Goal: Download file/media

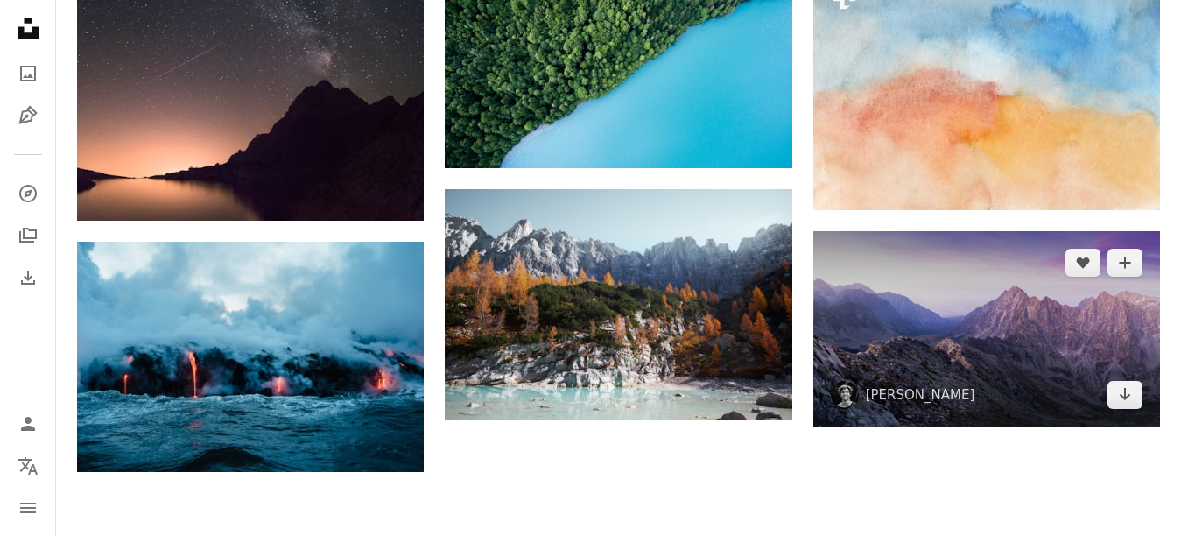
scroll to position [1751, 0]
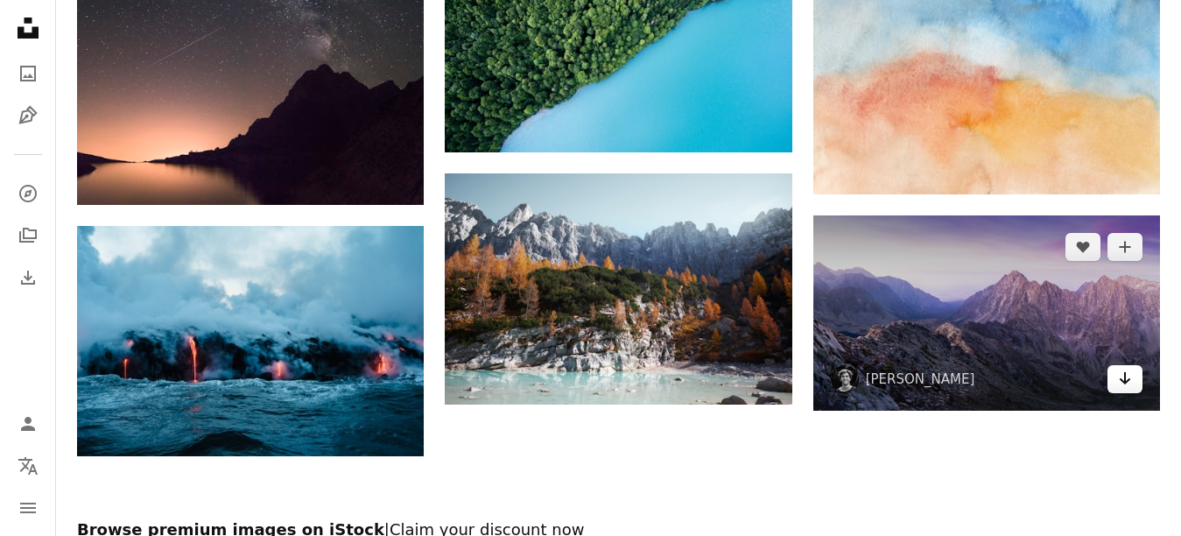
click at [1131, 378] on icon "Arrow pointing down" at bounding box center [1125, 378] width 14 height 21
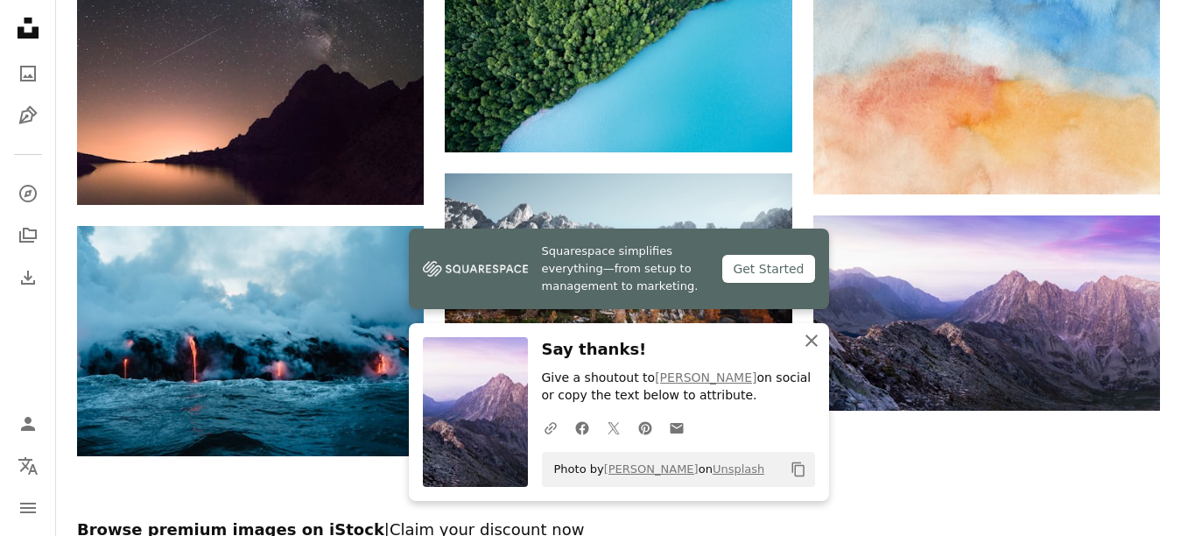
click at [815, 339] on icon "An X shape" at bounding box center [811, 340] width 21 height 21
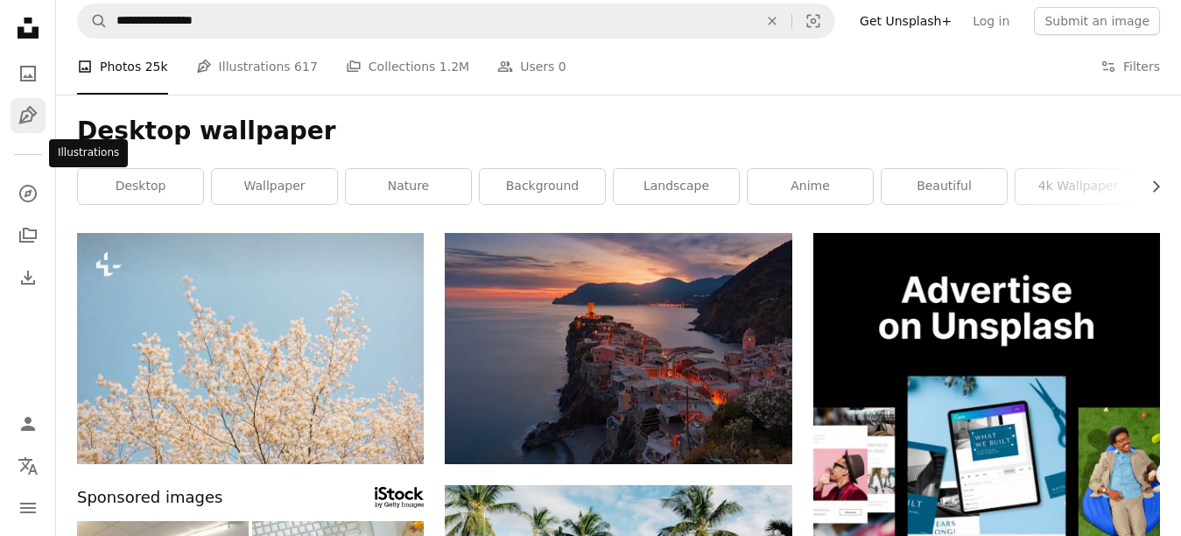
scroll to position [0, 0]
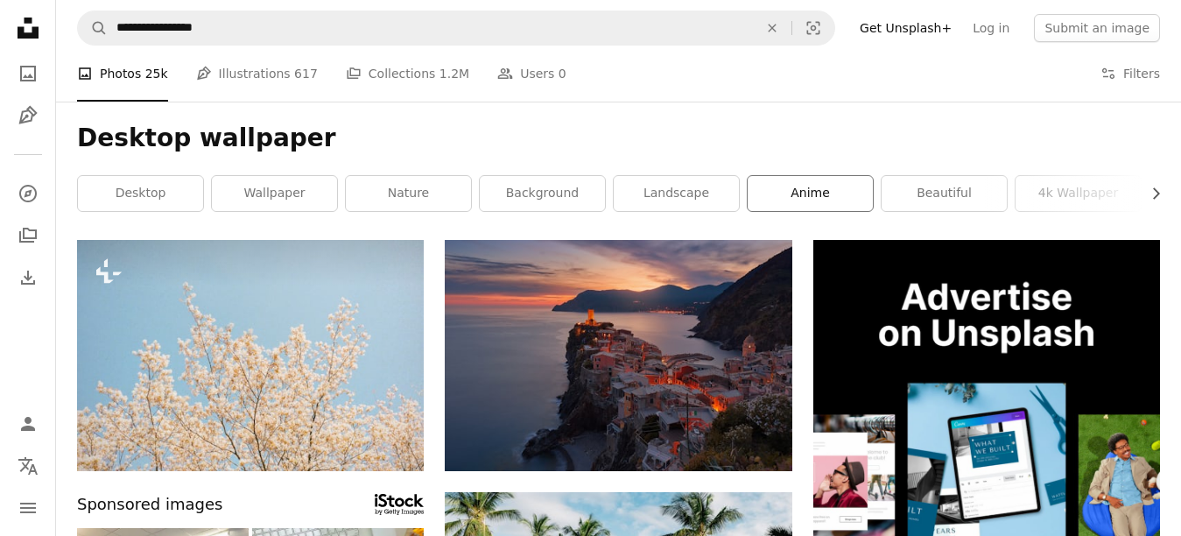
click at [786, 194] on link "anime" at bounding box center [810, 193] width 125 height 35
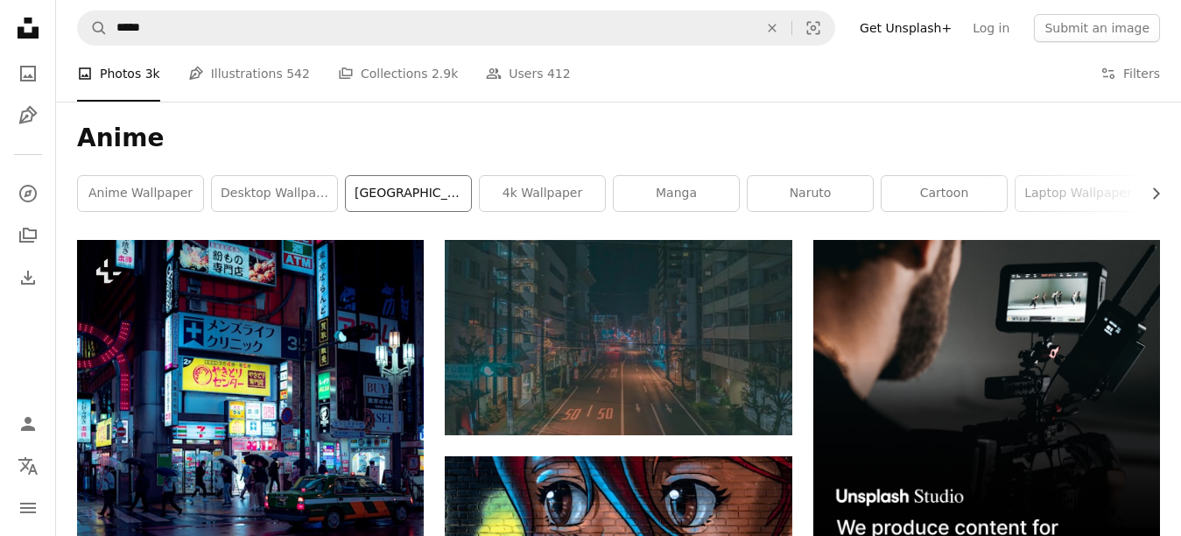
click at [399, 208] on link "[GEOGRAPHIC_DATA]" at bounding box center [408, 193] width 125 height 35
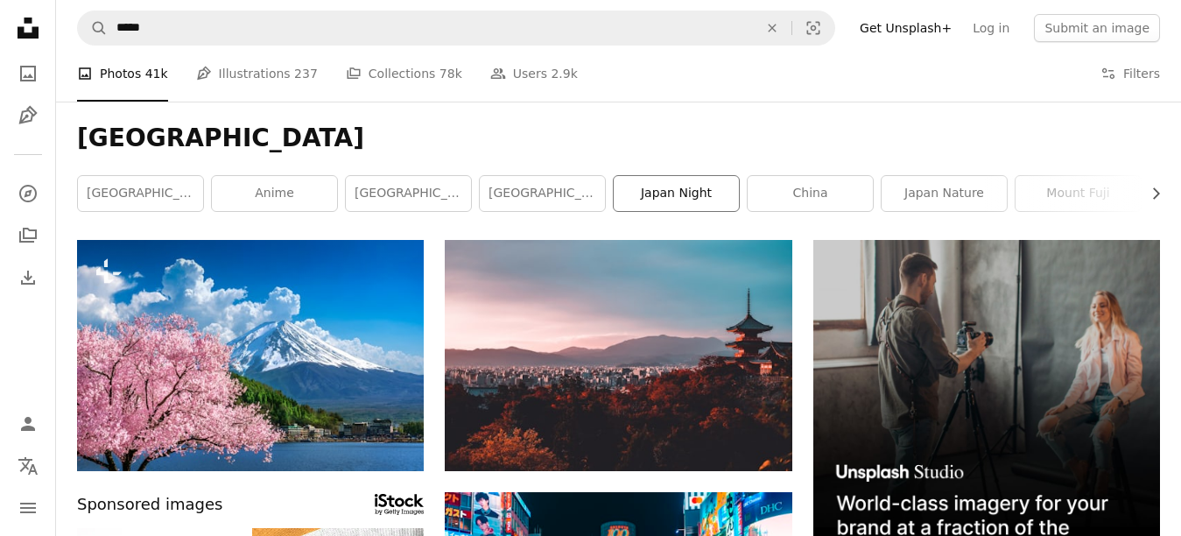
click at [656, 196] on link "japan night" at bounding box center [676, 193] width 125 height 35
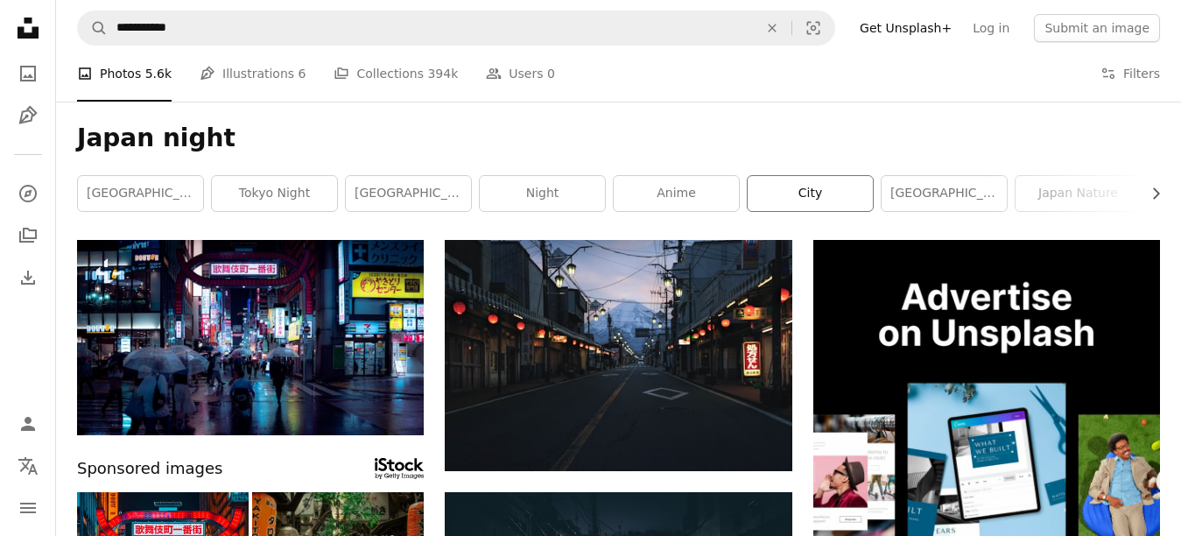
click at [790, 202] on link "city" at bounding box center [810, 193] width 125 height 35
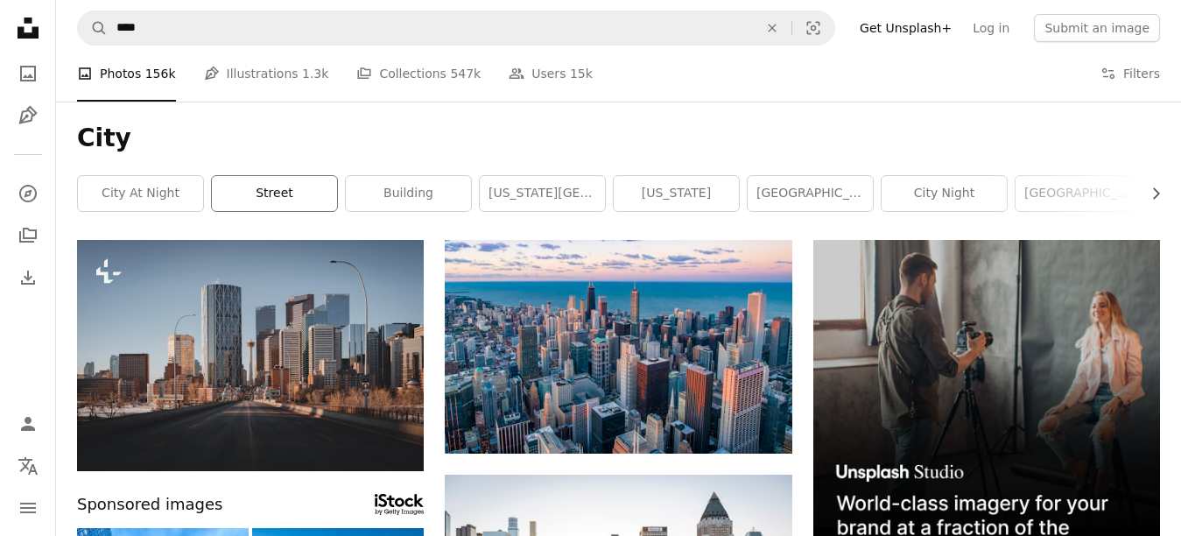
click at [283, 200] on link "street" at bounding box center [274, 193] width 125 height 35
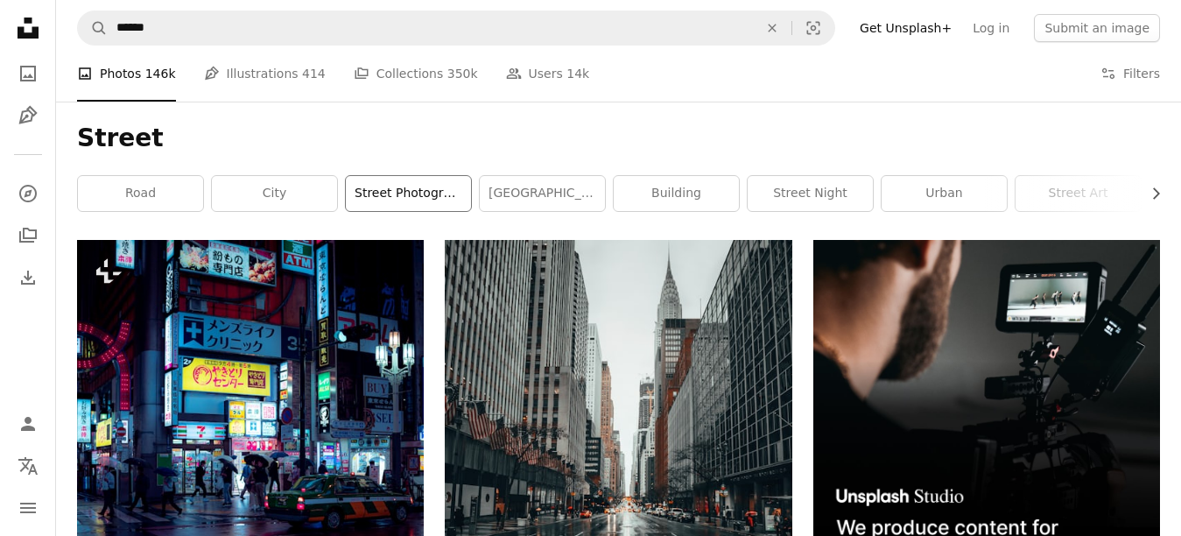
click at [433, 193] on link "street photography" at bounding box center [408, 193] width 125 height 35
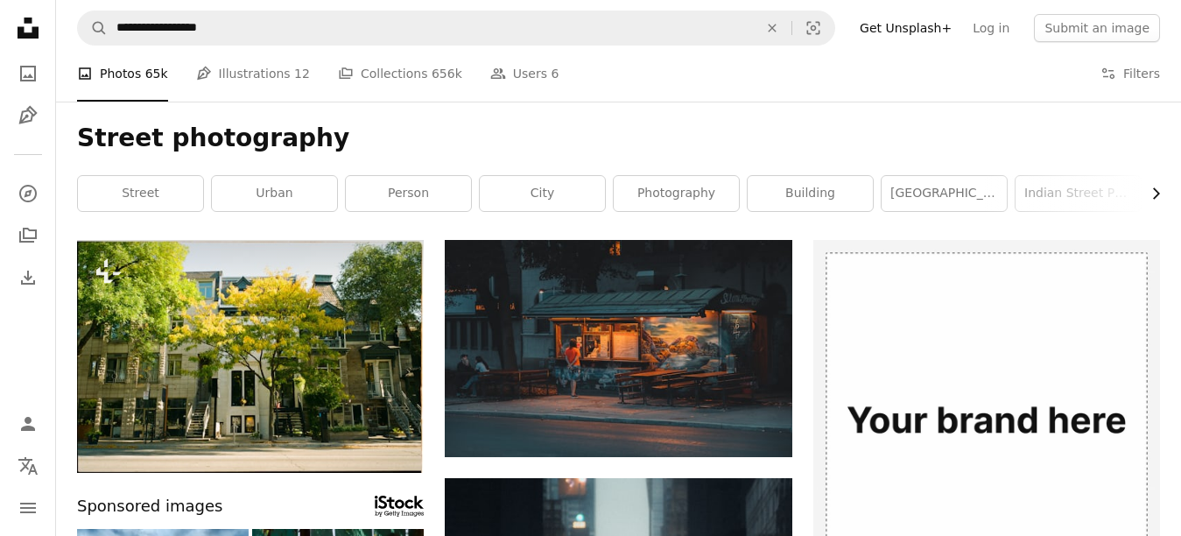
click at [1149, 185] on icon "Chevron right" at bounding box center [1156, 194] width 18 height 18
click at [927, 195] on link "portrait" at bounding box center [949, 193] width 125 height 35
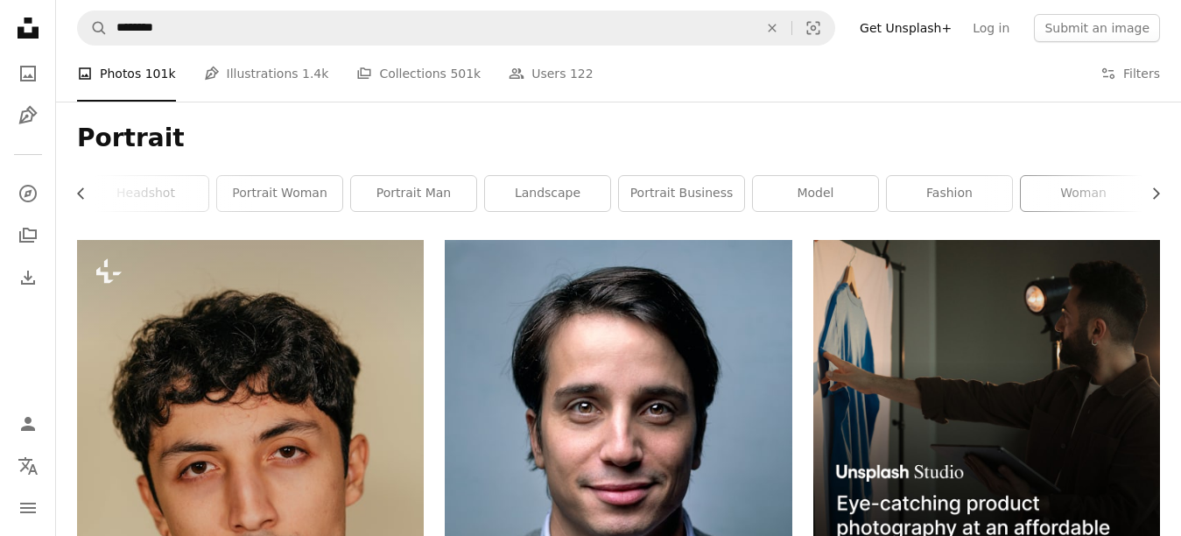
click at [1104, 204] on link "woman" at bounding box center [1083, 193] width 125 height 35
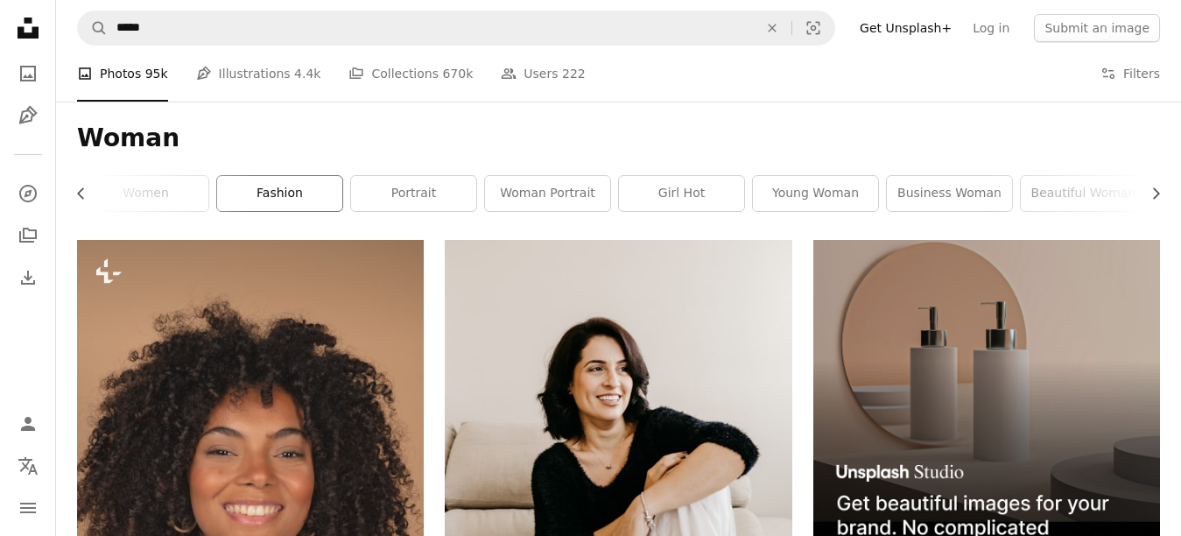
click at [227, 202] on link "fashion" at bounding box center [279, 193] width 125 height 35
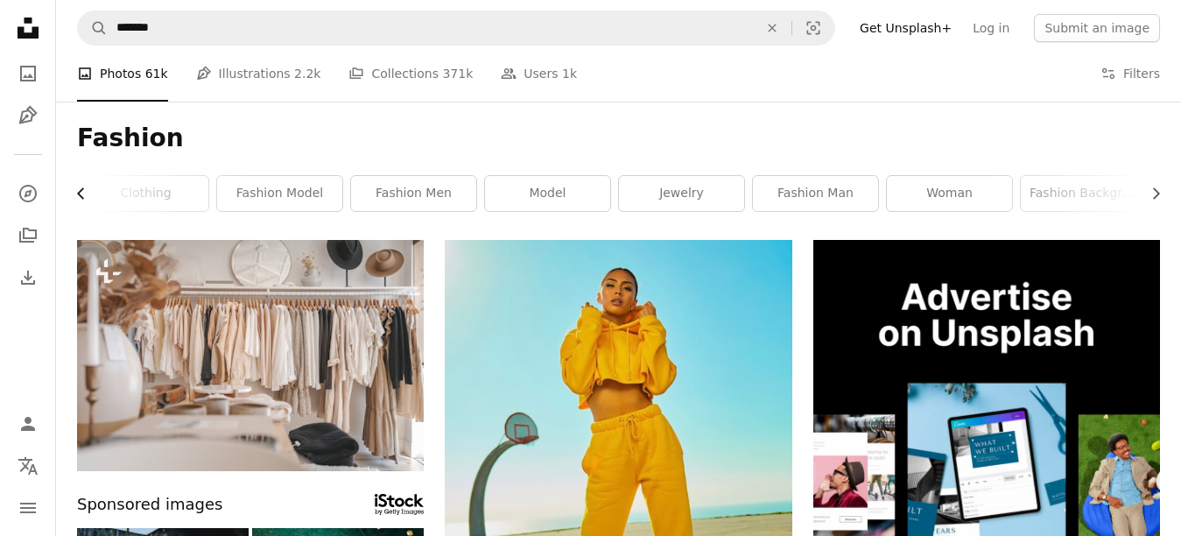
click at [84, 187] on icon "Chevron left" at bounding box center [82, 194] width 18 height 18
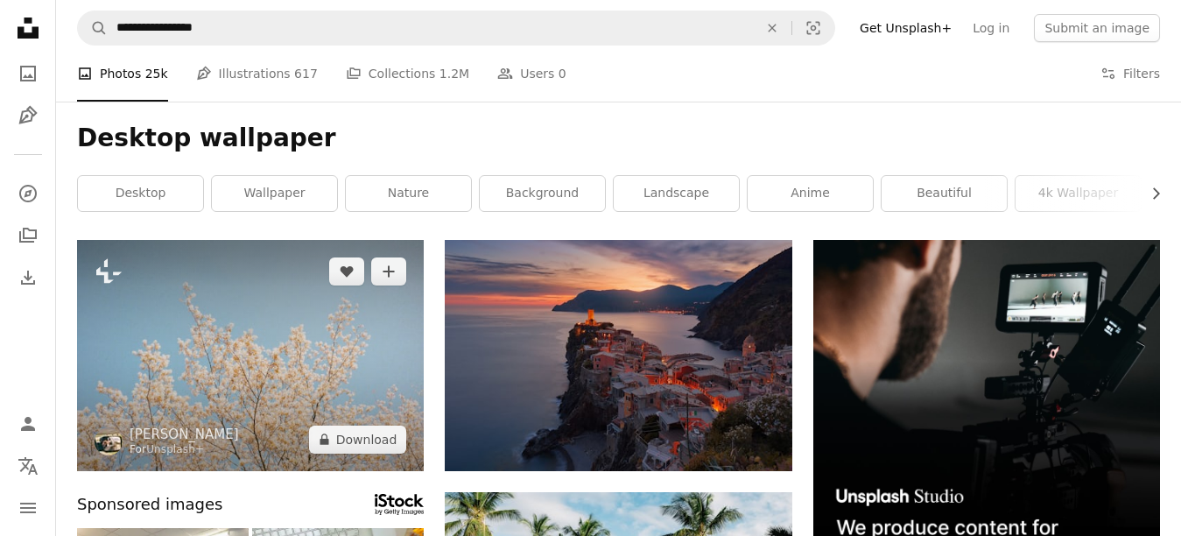
click at [248, 391] on img at bounding box center [250, 355] width 347 height 231
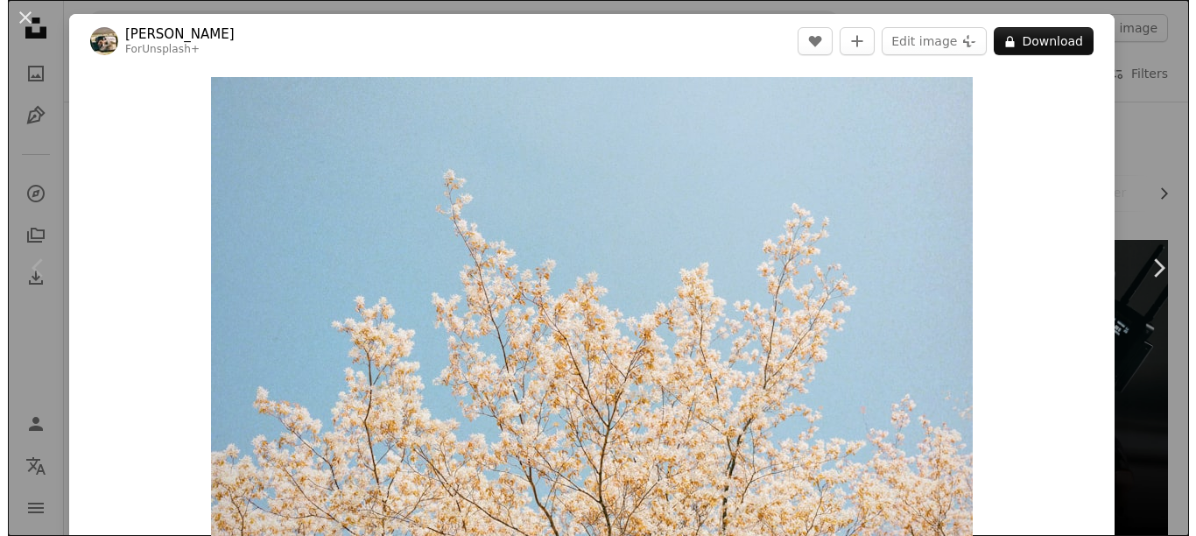
scroll to position [175, 0]
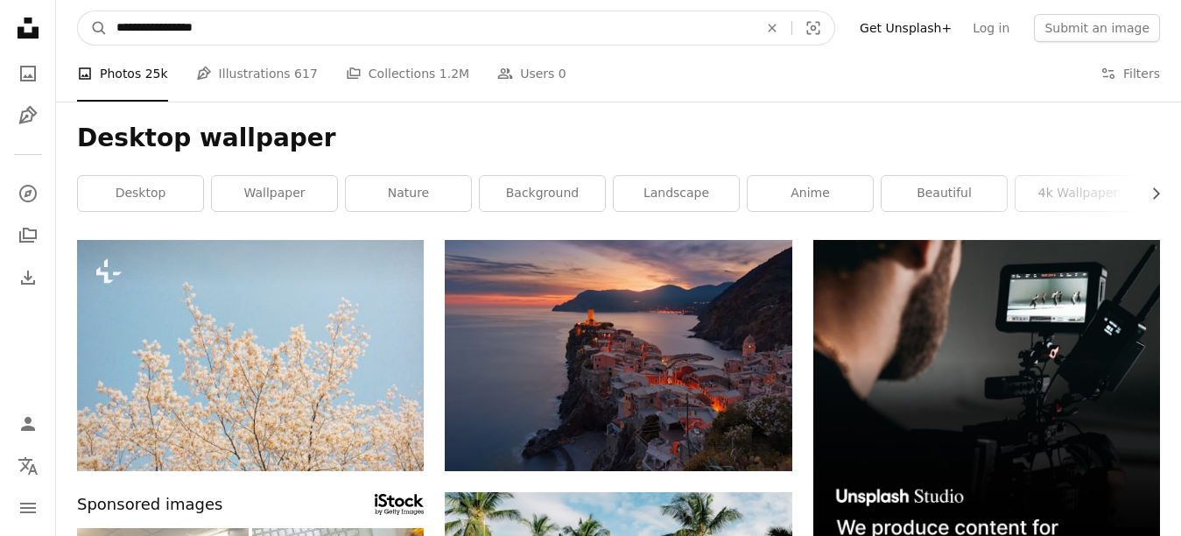
click at [269, 33] on input "**********" at bounding box center [430, 27] width 645 height 33
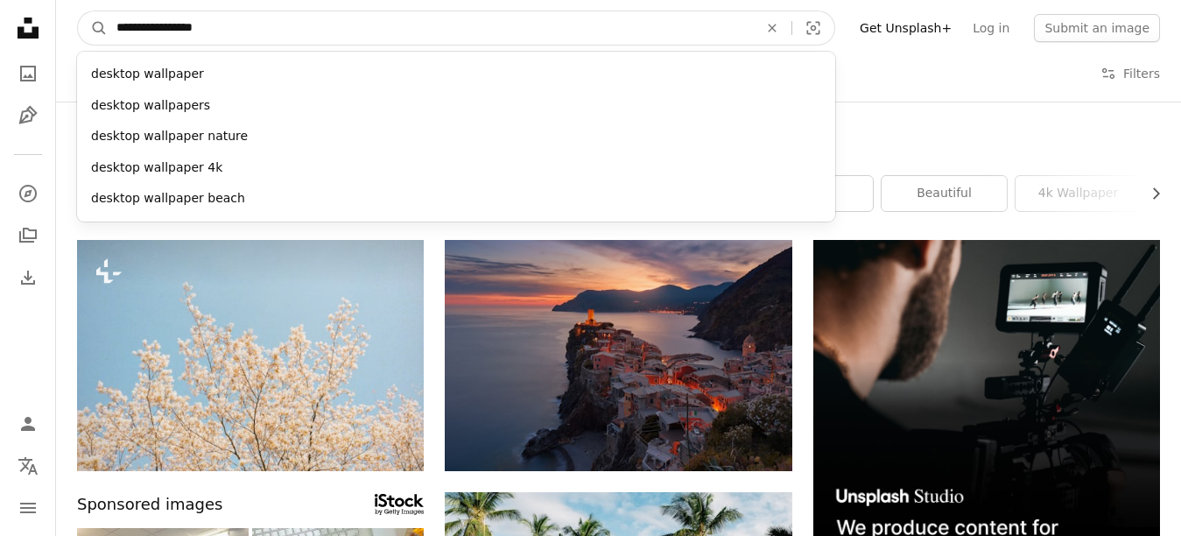
drag, startPoint x: 272, startPoint y: 44, endPoint x: 85, endPoint y: 8, distance: 190.8
click at [85, 8] on nav "**********" at bounding box center [618, 28] width 1125 height 56
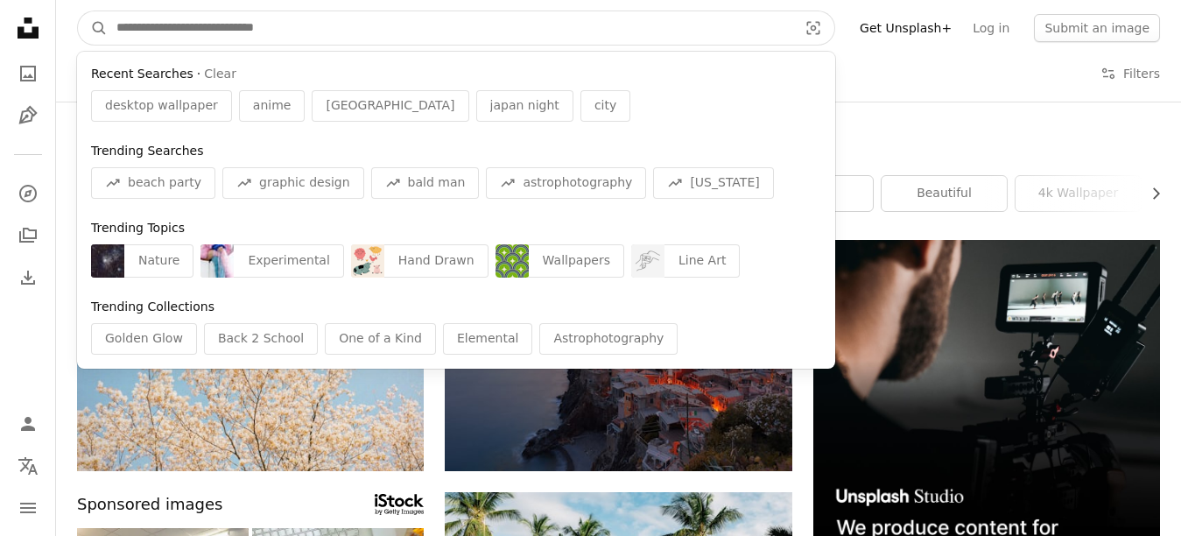
click at [146, 17] on input "Find visuals sitewide" at bounding box center [450, 27] width 685 height 33
click at [140, 29] on input "Find visuals sitewide" at bounding box center [450, 27] width 685 height 33
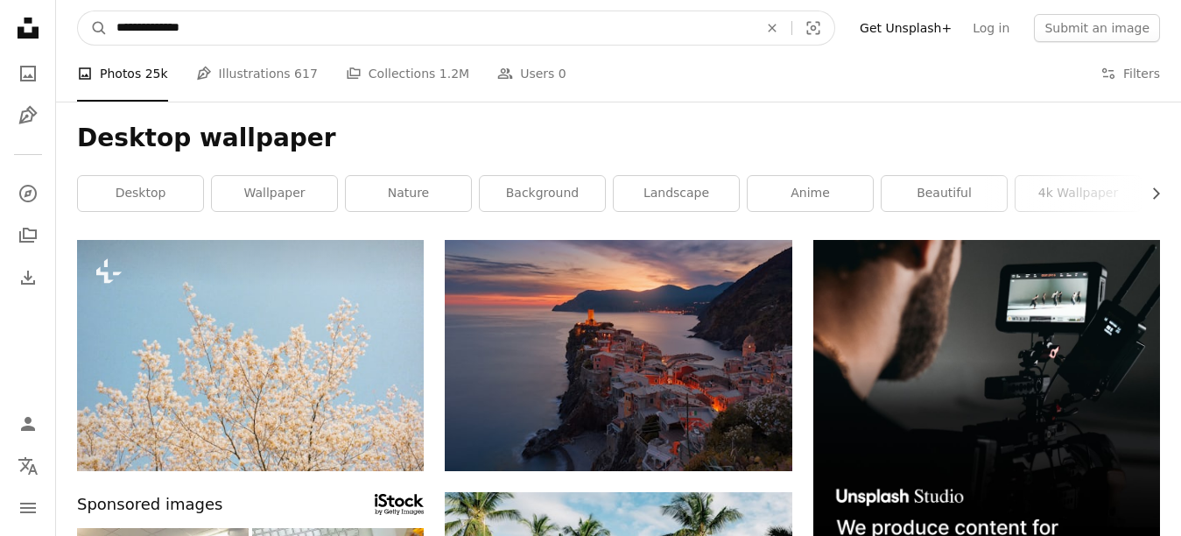
type input "**********"
click at [78, 11] on button "A magnifying glass" at bounding box center [93, 27] width 30 height 33
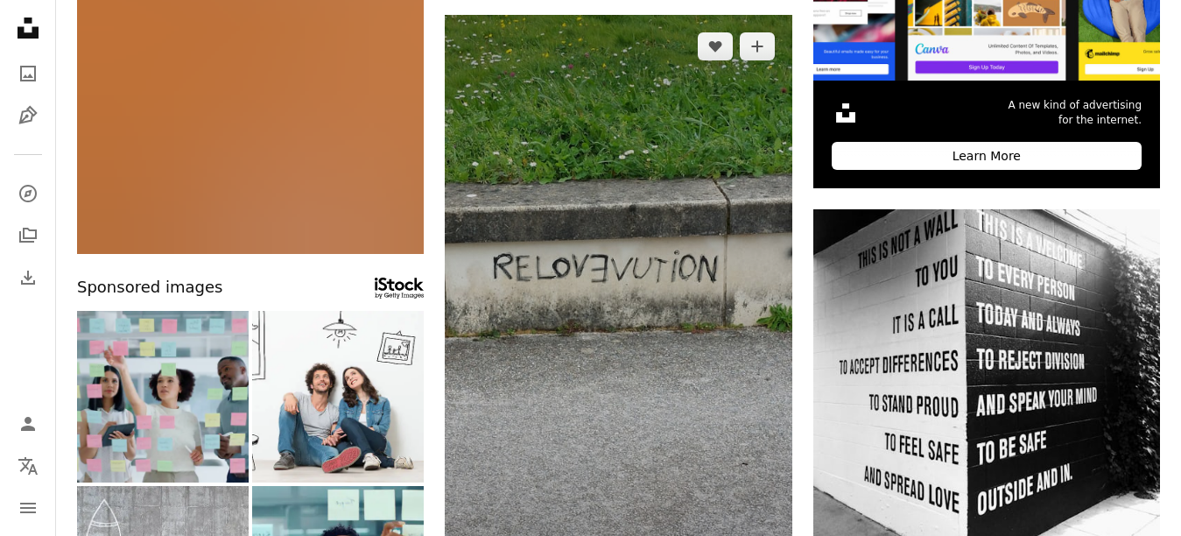
scroll to position [438, 0]
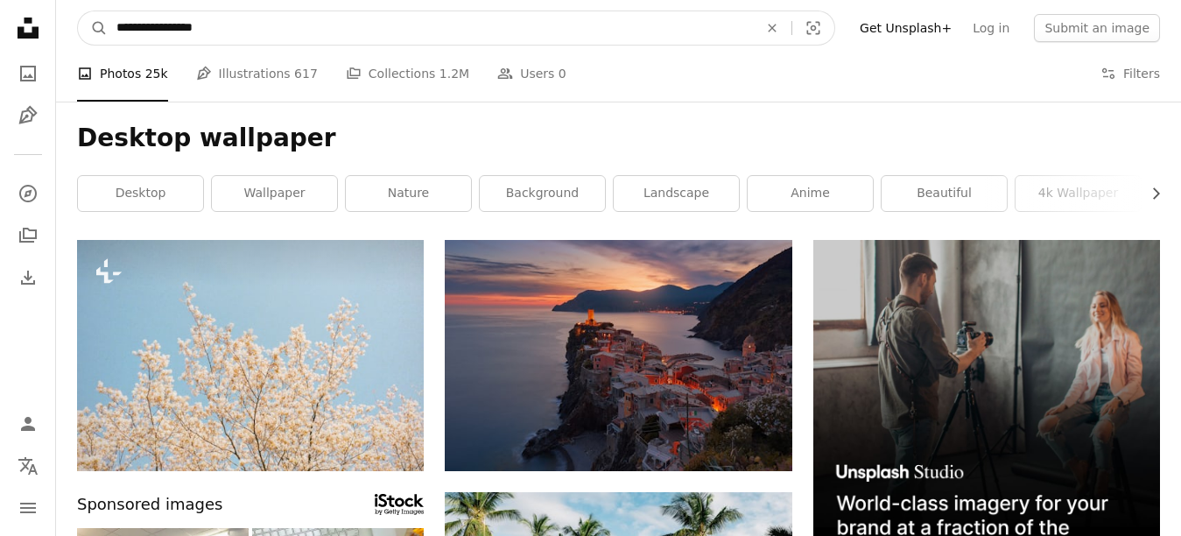
click at [318, 12] on nav "**********" at bounding box center [618, 28] width 1125 height 56
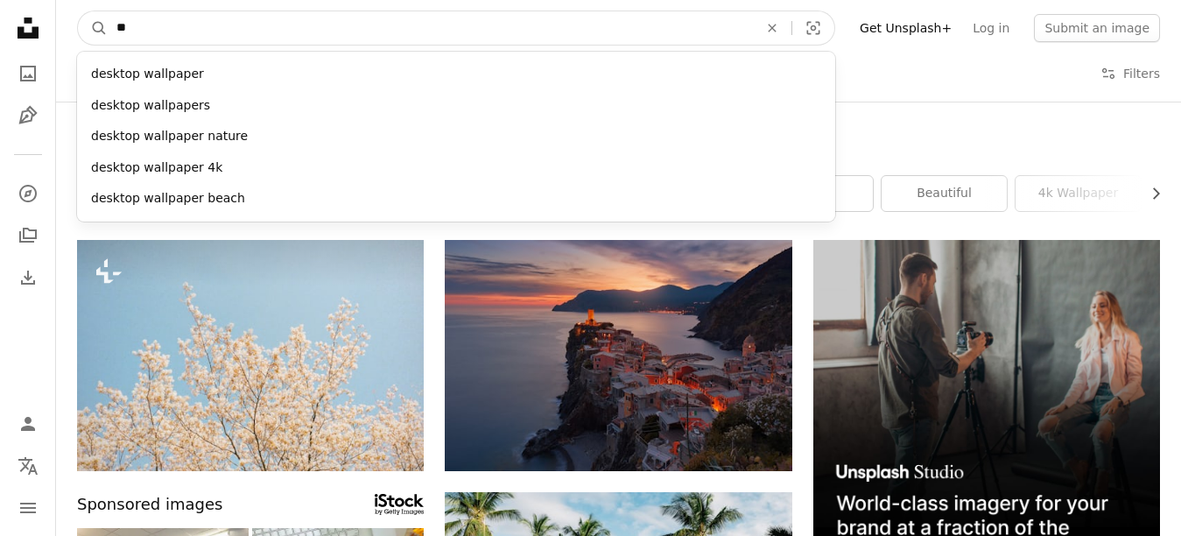
type input "*"
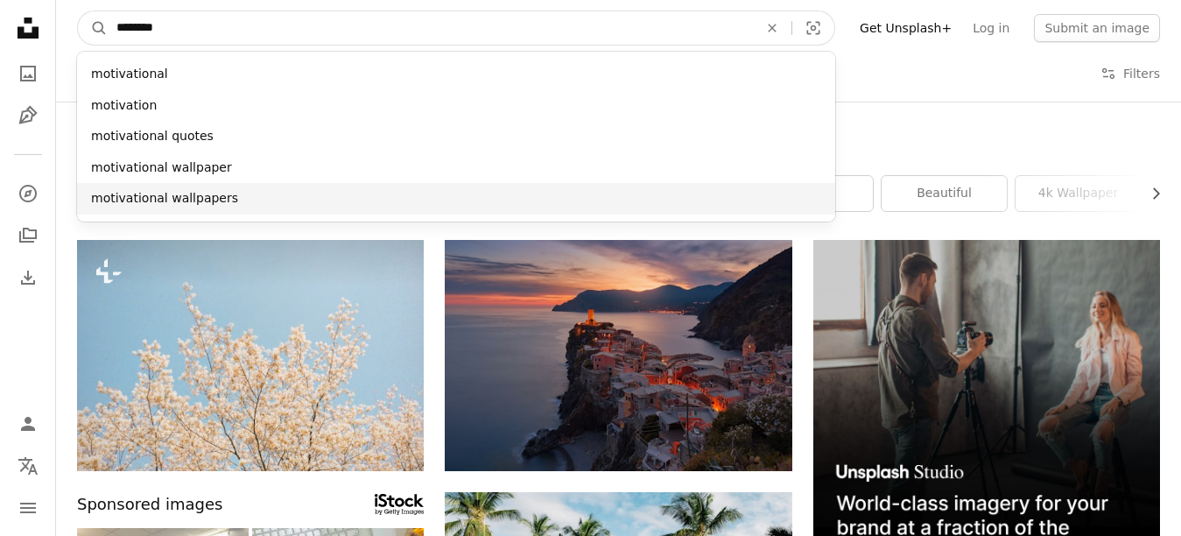
type input "********"
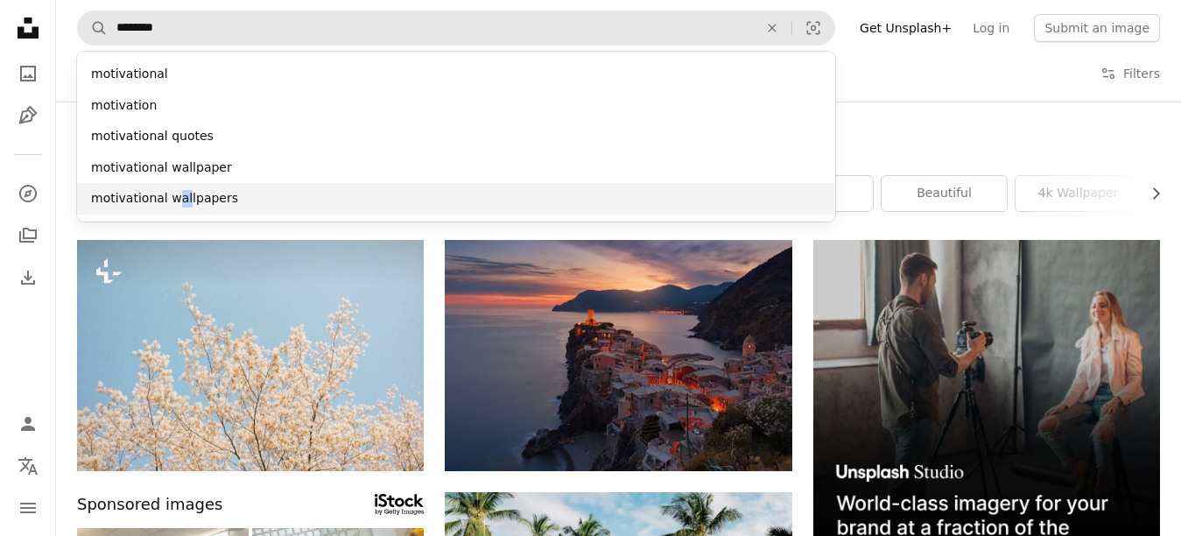
click at [179, 196] on div "motivational wallpapers" at bounding box center [456, 199] width 758 height 32
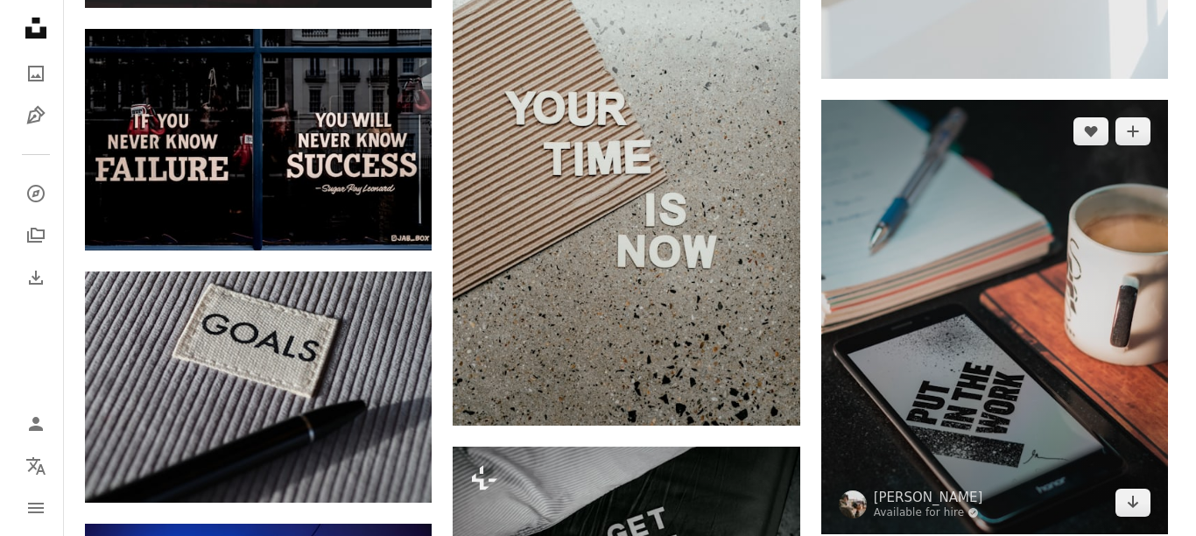
scroll to position [1401, 0]
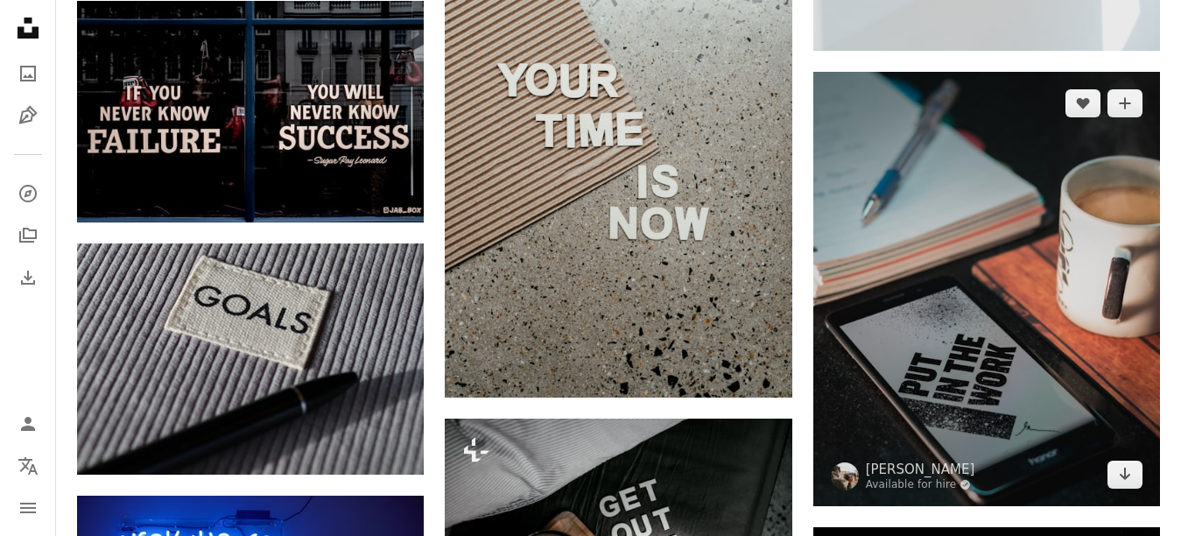
click at [848, 224] on img at bounding box center [986, 288] width 347 height 433
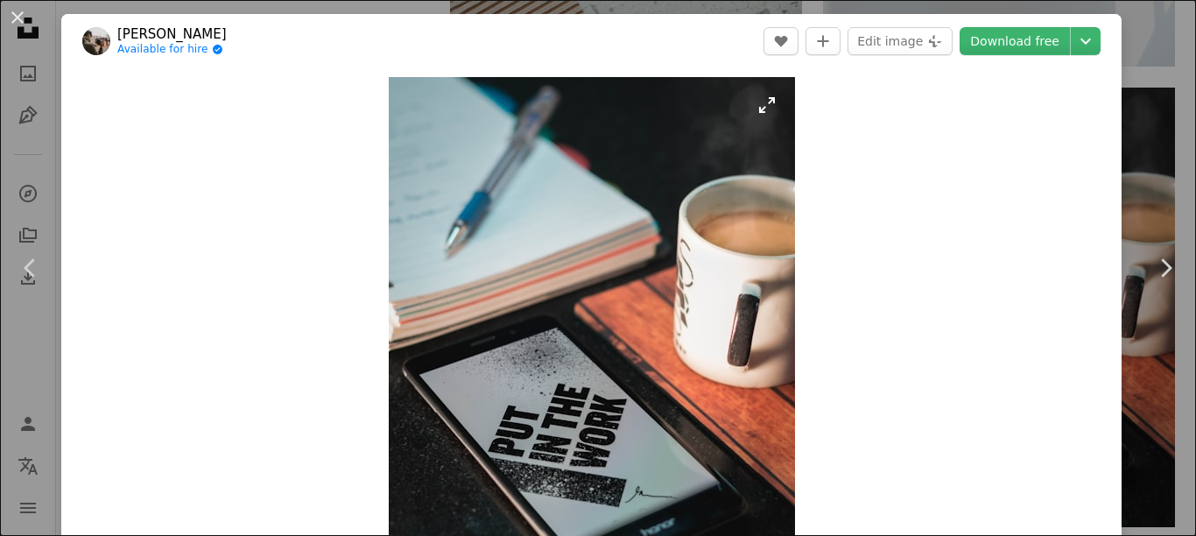
drag, startPoint x: 369, startPoint y: 325, endPoint x: 461, endPoint y: 306, distance: 94.6
click at [461, 306] on div "Zoom in" at bounding box center [591, 330] width 1060 height 525
click at [583, 276] on img "Zoom in on this image" at bounding box center [592, 331] width 406 height 508
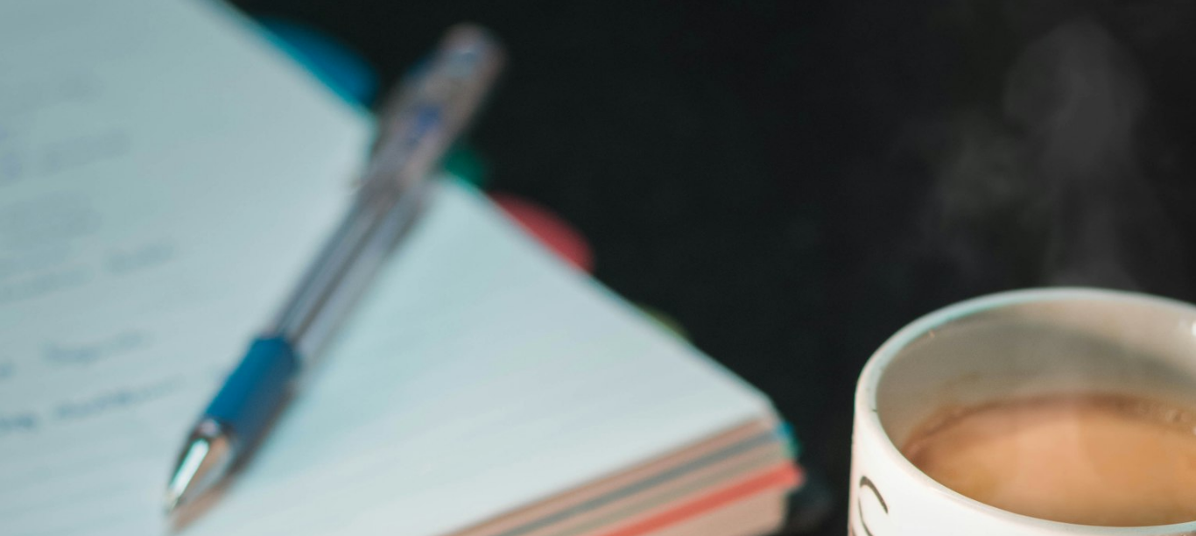
scroll to position [471, 0]
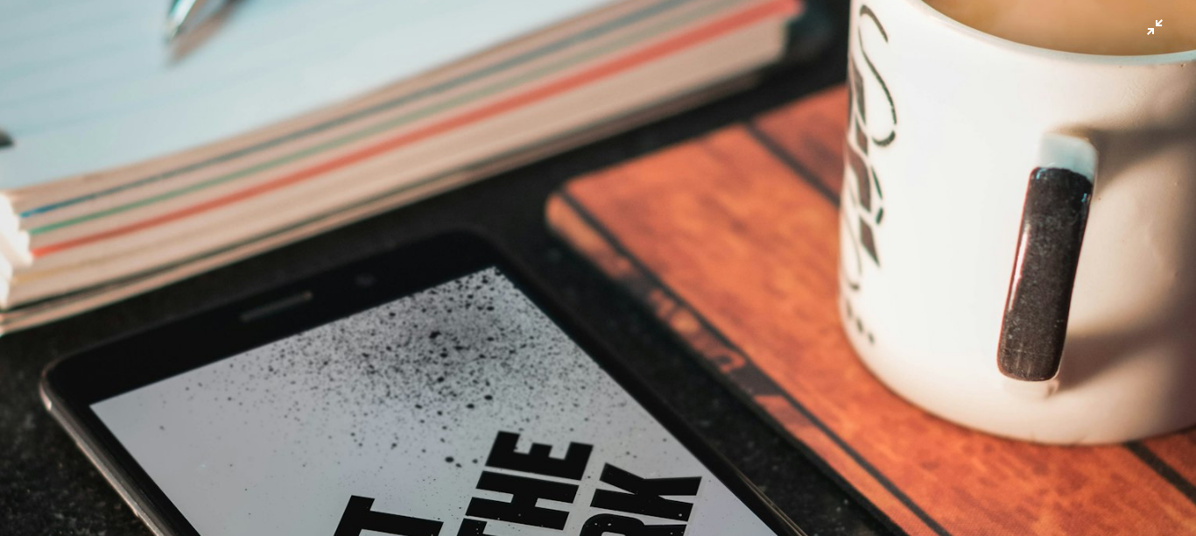
click at [489, 299] on img "Zoom out on this image" at bounding box center [598, 276] width 1198 height 1497
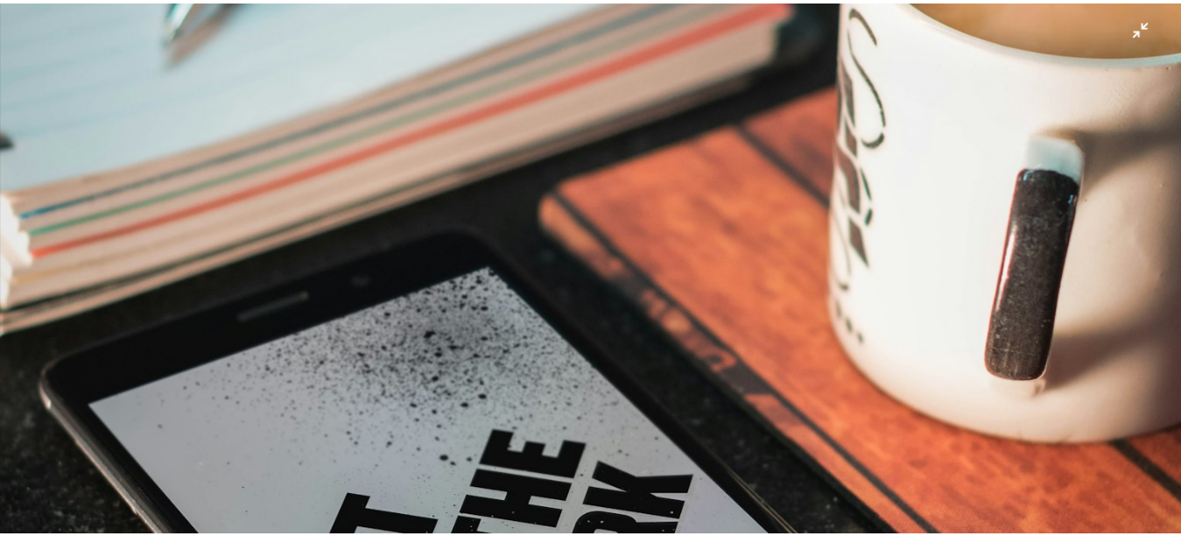
scroll to position [49, 0]
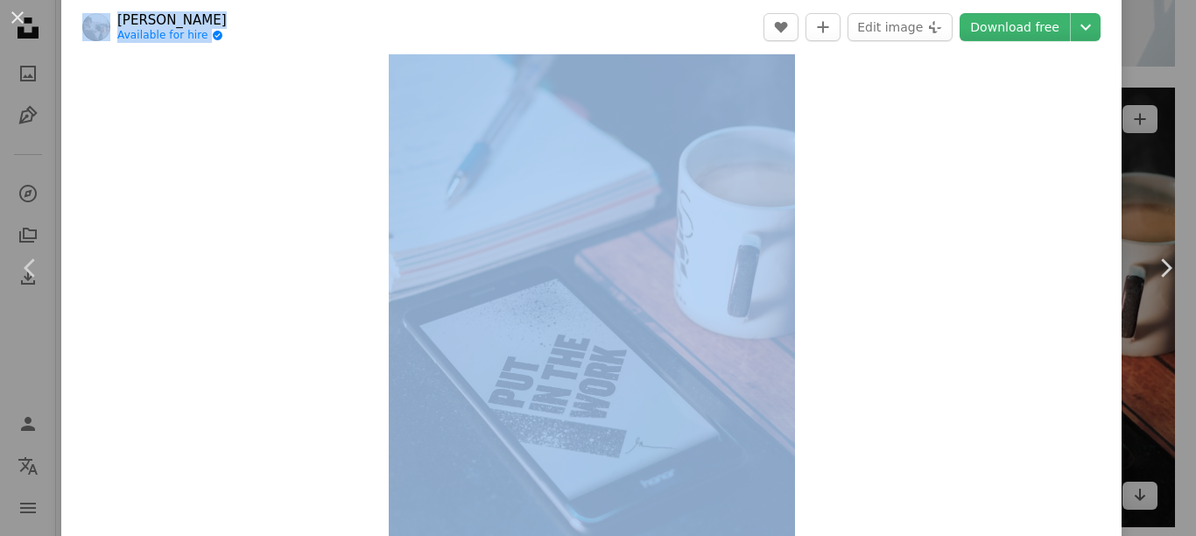
drag, startPoint x: 0, startPoint y: 146, endPoint x: 981, endPoint y: 76, distance: 983.2
click at [271, 278] on div "An X shape Chevron left Chevron right [PERSON_NAME] Available for hire A checkm…" at bounding box center [598, 268] width 1196 height 536
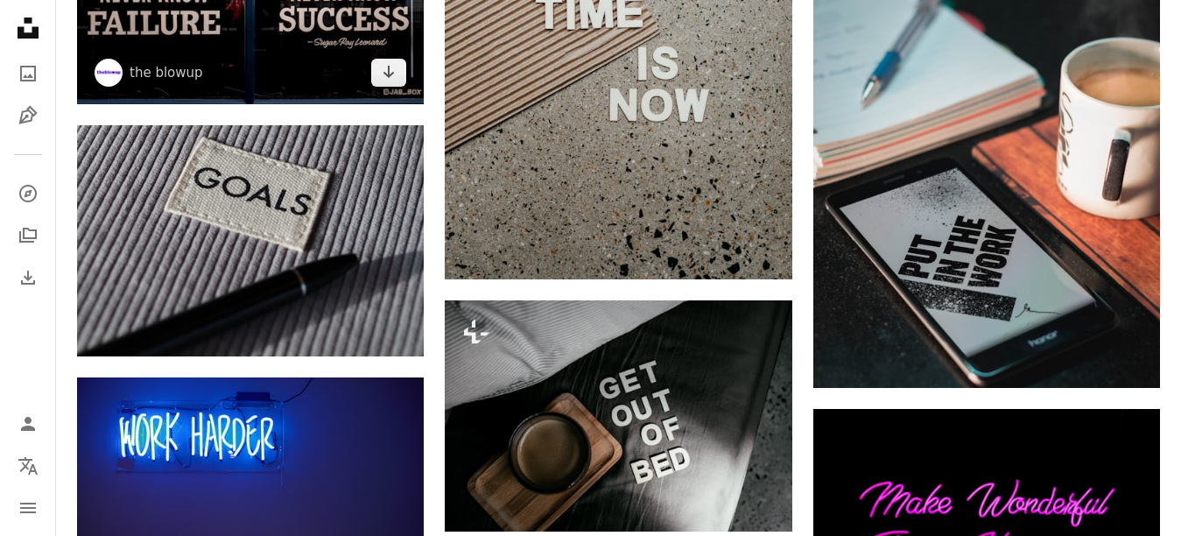
scroll to position [1489, 0]
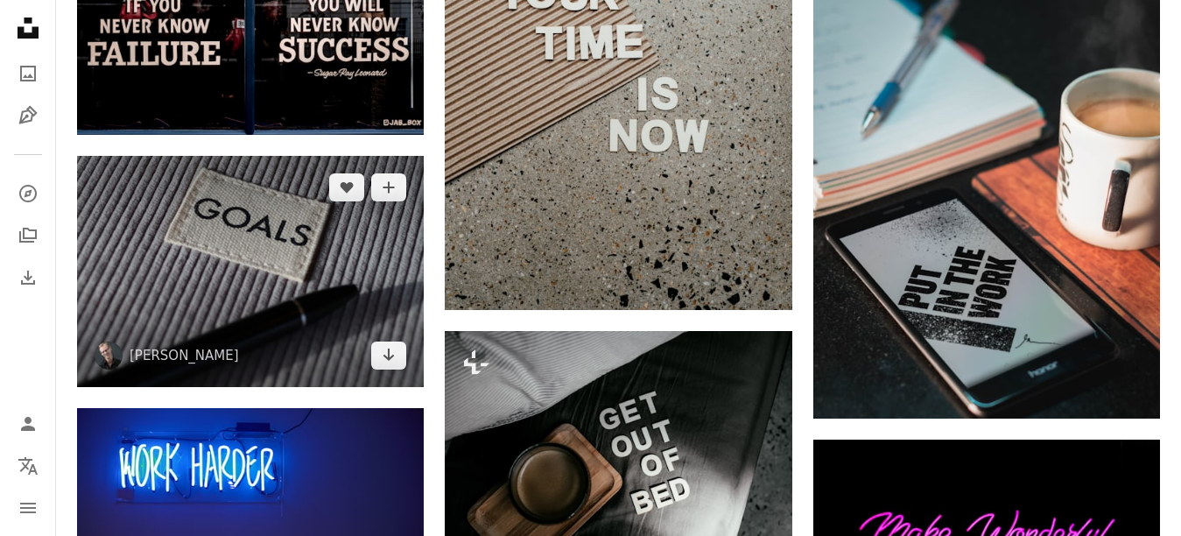
drag, startPoint x: 189, startPoint y: 3, endPoint x: 201, endPoint y: 384, distance: 381.1
click at [201, 384] on img at bounding box center [250, 271] width 347 height 231
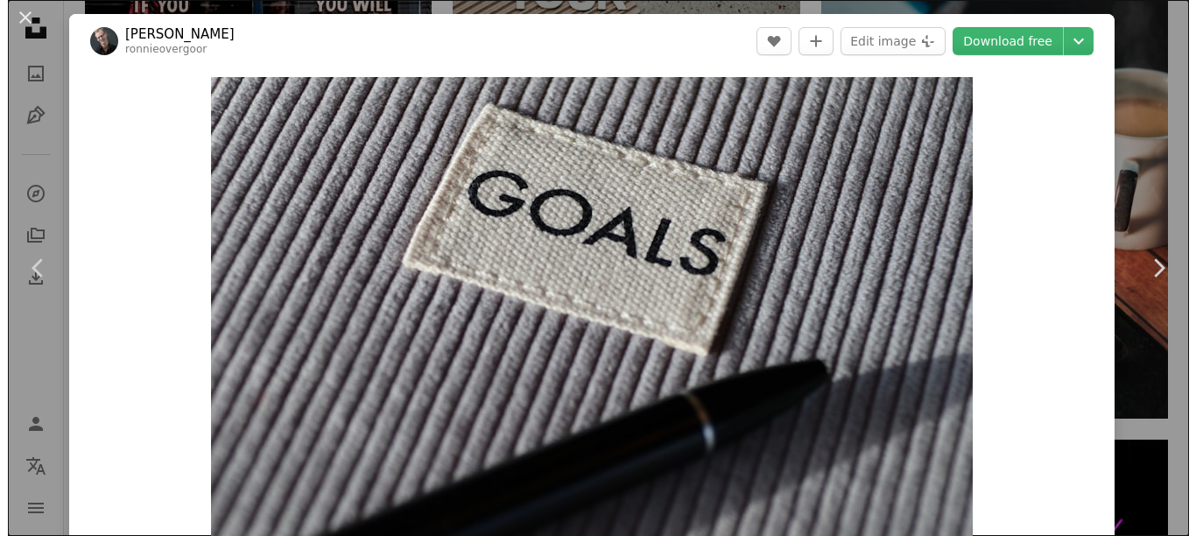
scroll to position [1401, 0]
